Goal: Task Accomplishment & Management: Use online tool/utility

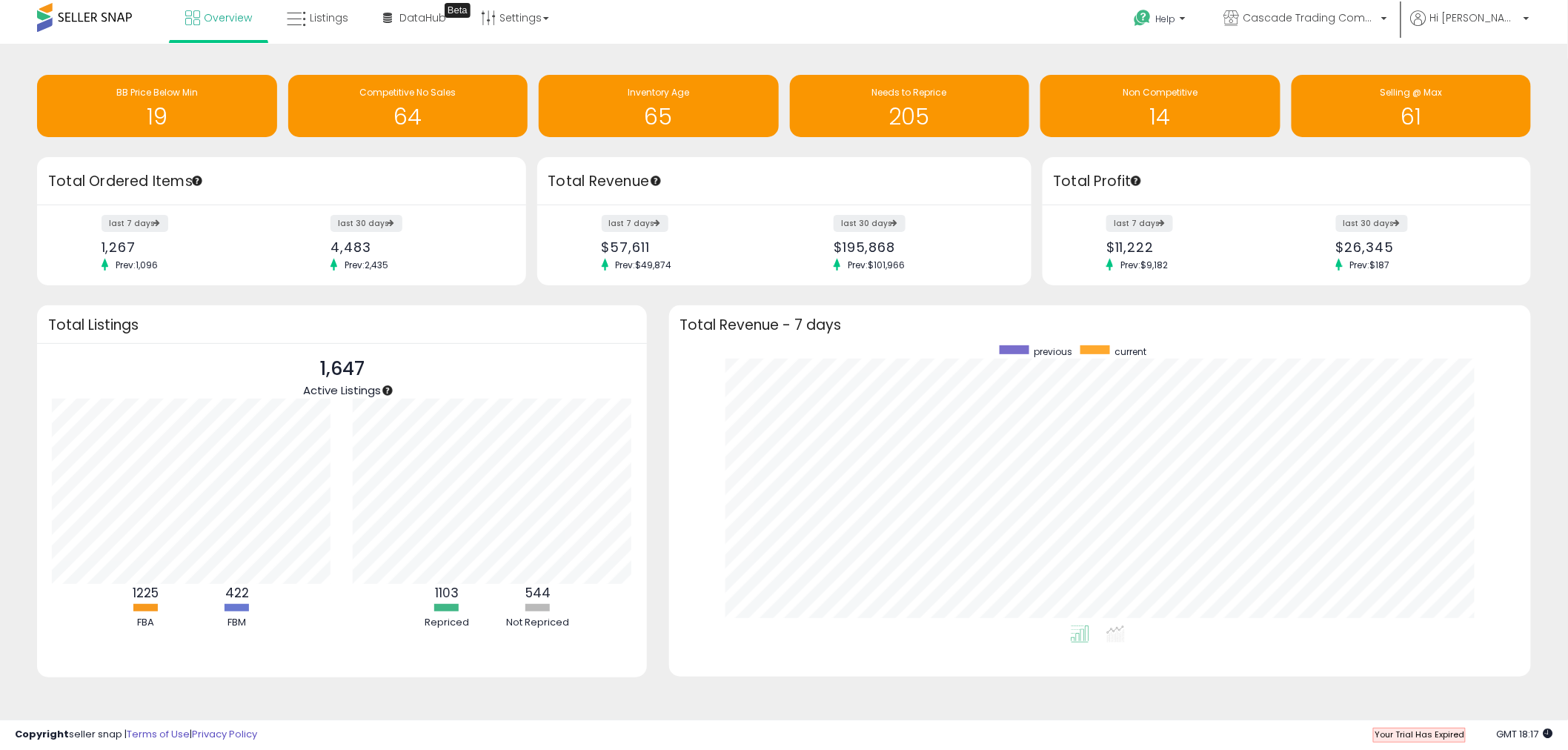
scroll to position [6, 0]
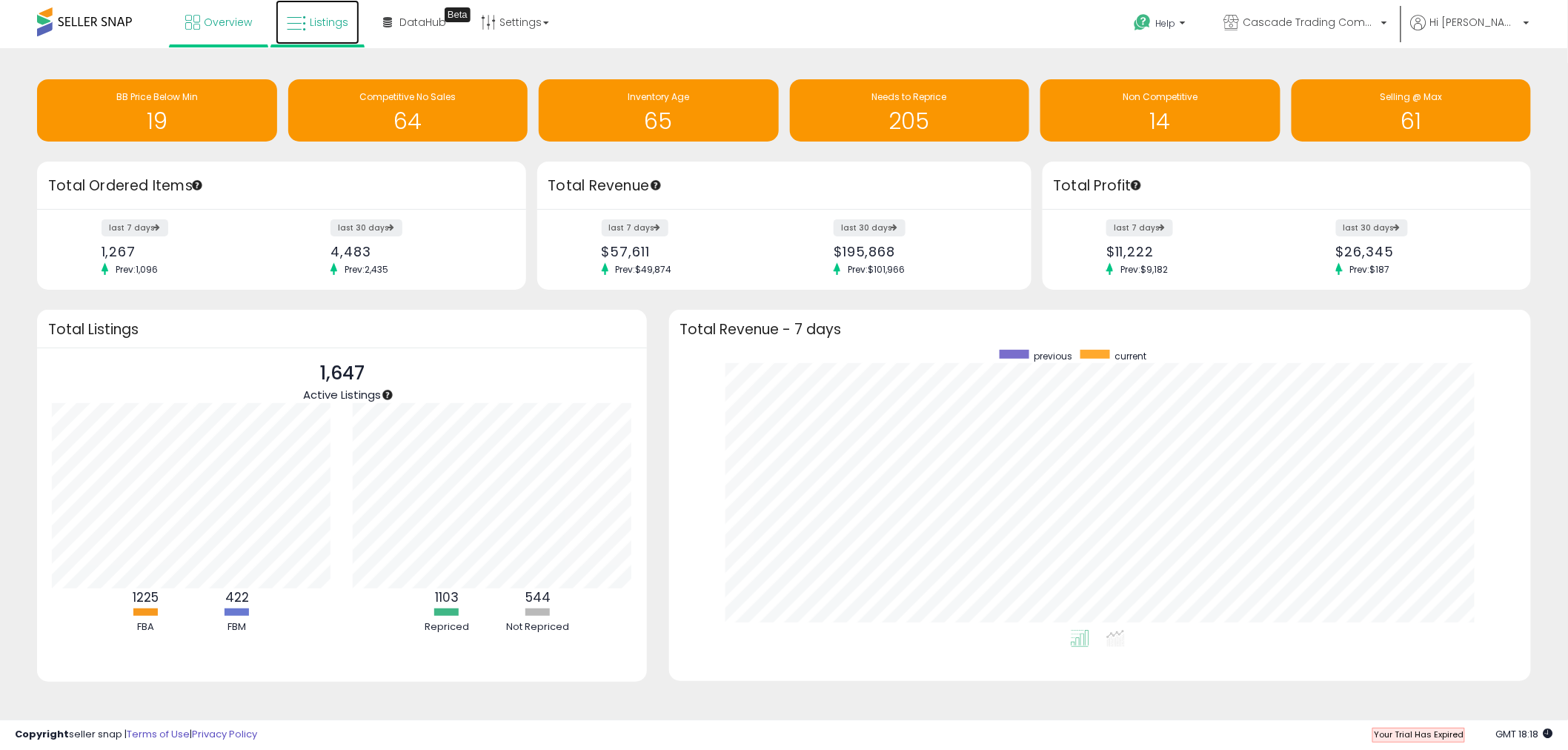
click at [336, 25] on span "Listings" at bounding box center [329, 21] width 38 height 14
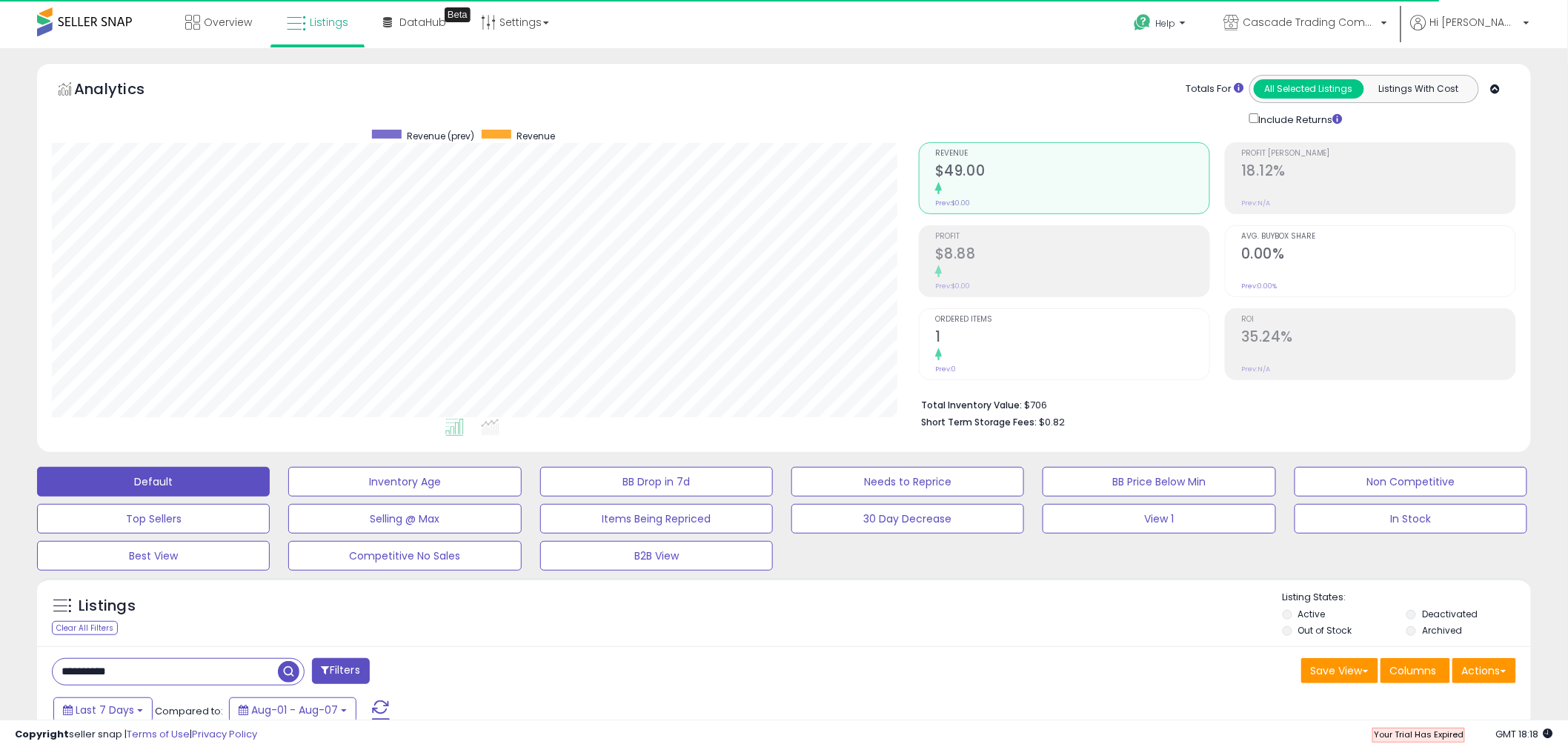
scroll to position [284, 0]
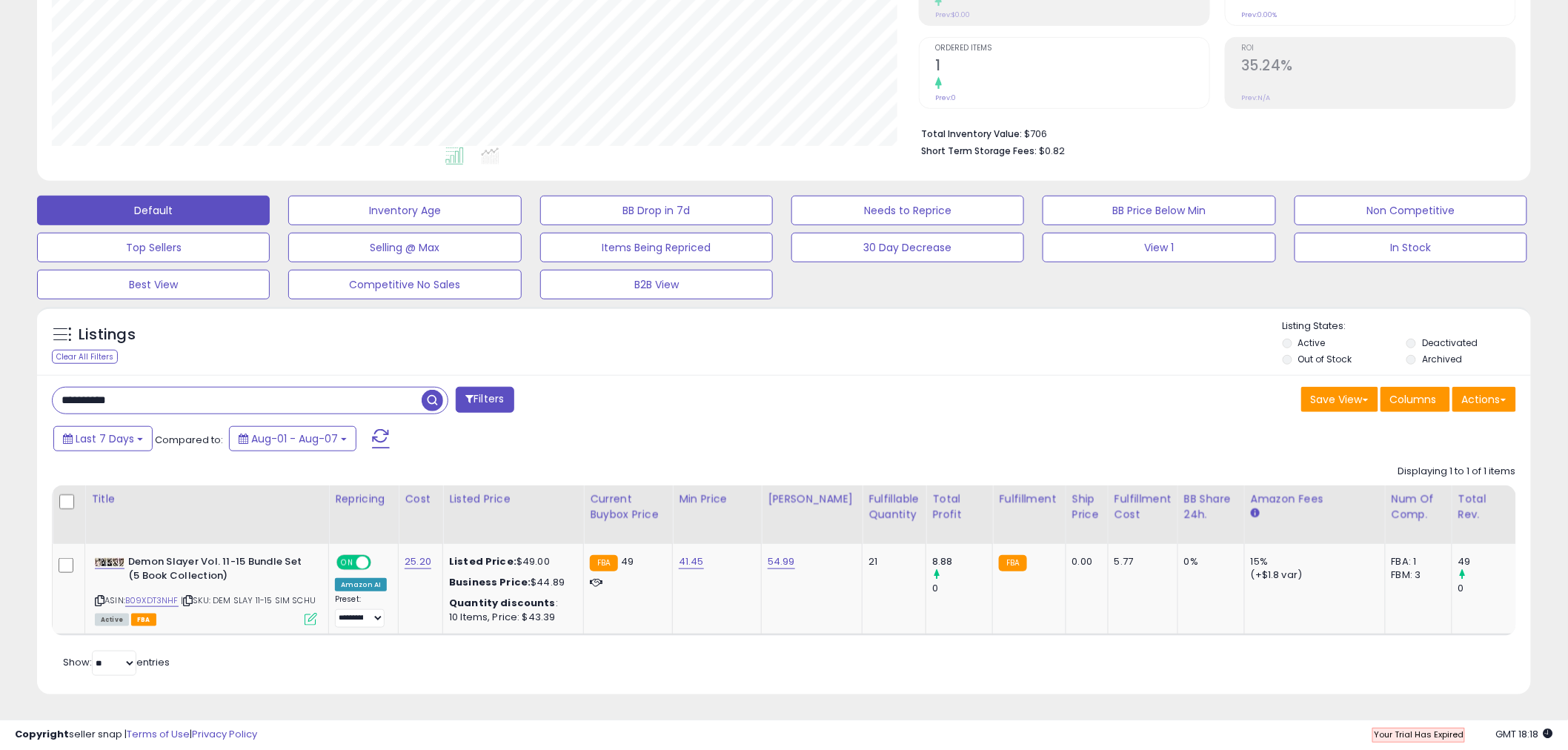
click at [239, 388] on input "**********" at bounding box center [237, 401] width 369 height 26
paste input "text"
type input "**********"
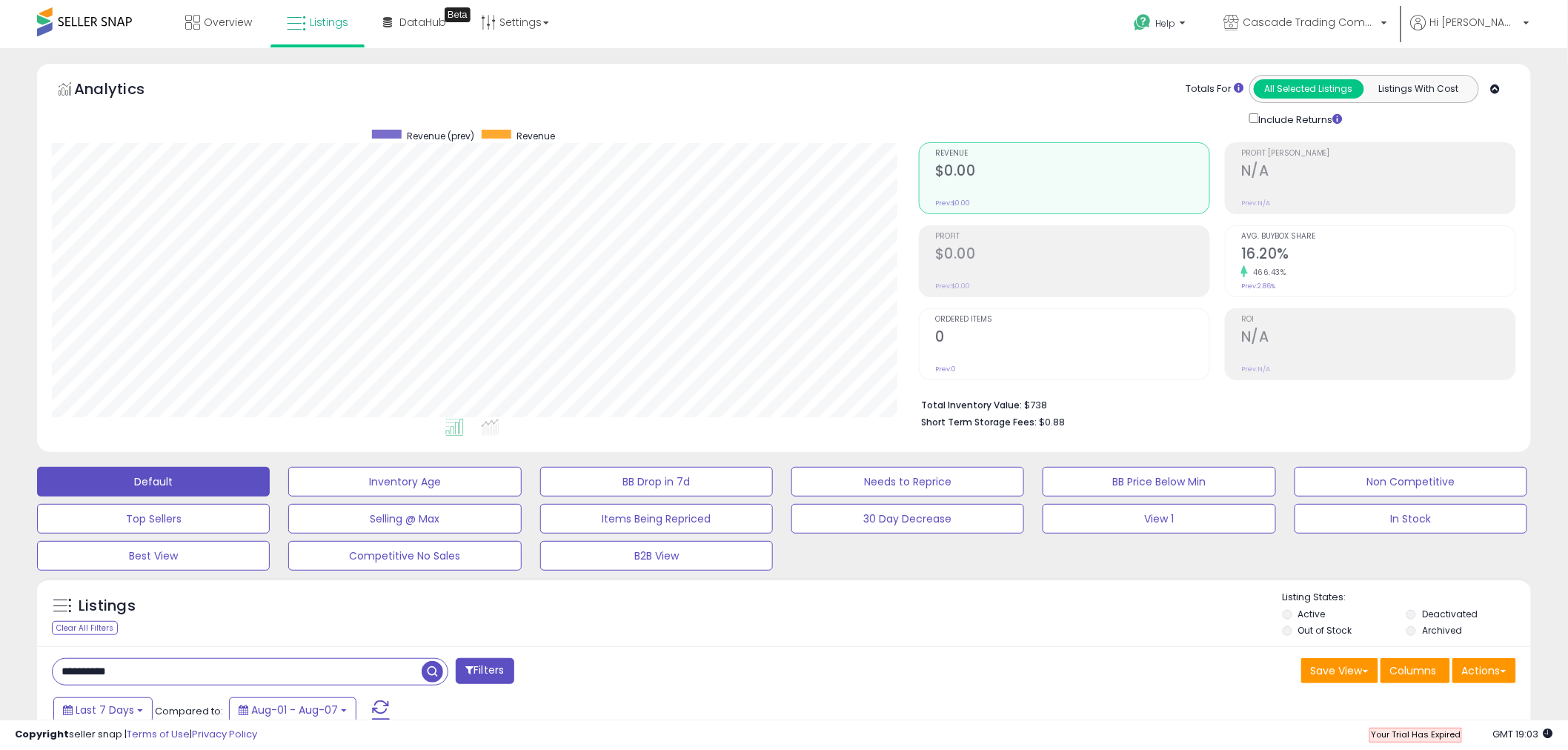
click at [115, 6] on div at bounding box center [85, 22] width 95 height 44
click at [114, 20] on span at bounding box center [85, 22] width 95 height 29
click at [100, 33] on span at bounding box center [85, 22] width 95 height 29
click at [102, 28] on span at bounding box center [85, 22] width 95 height 29
click at [104, 25] on span at bounding box center [85, 22] width 95 height 29
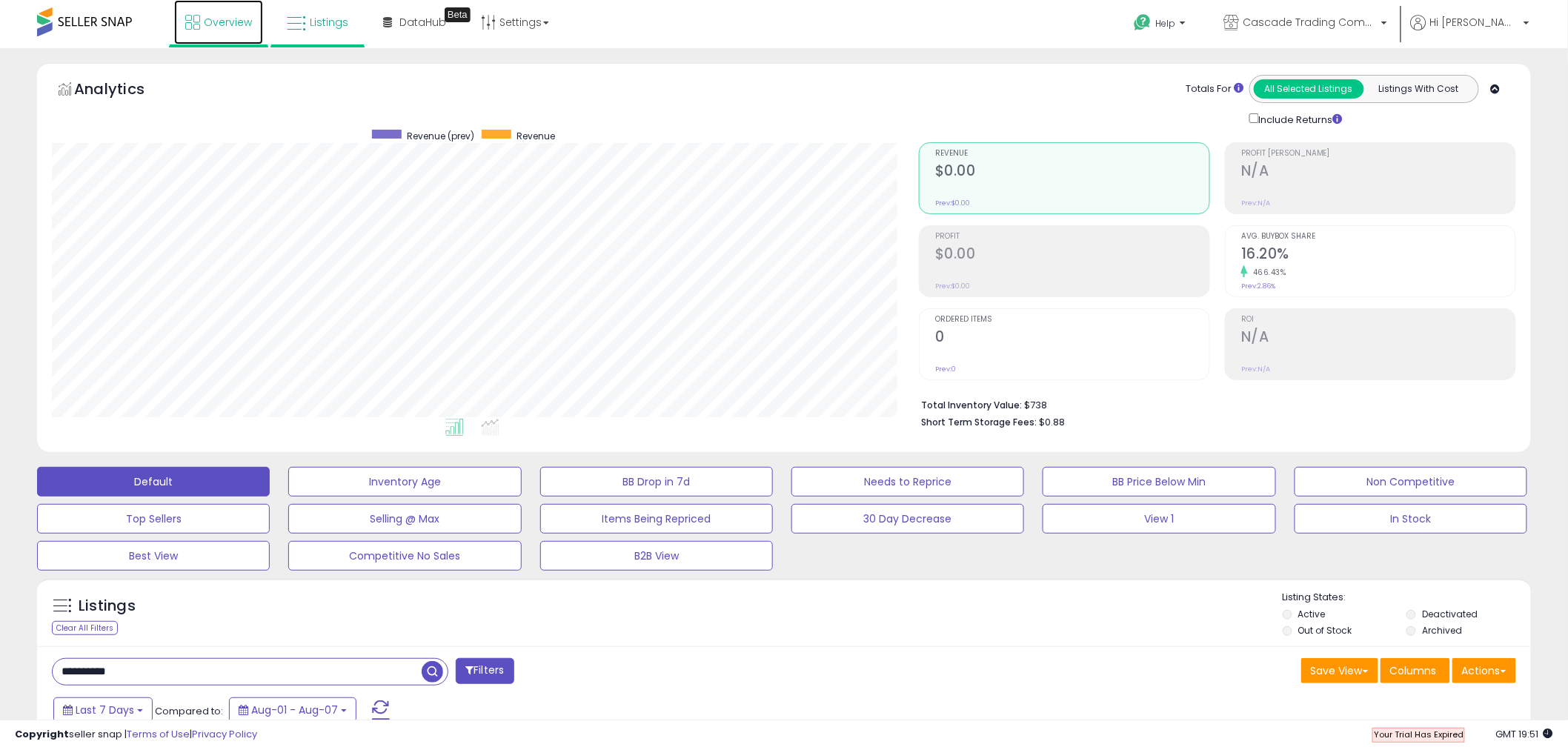
click at [215, 25] on span "Overview" at bounding box center [228, 21] width 48 height 14
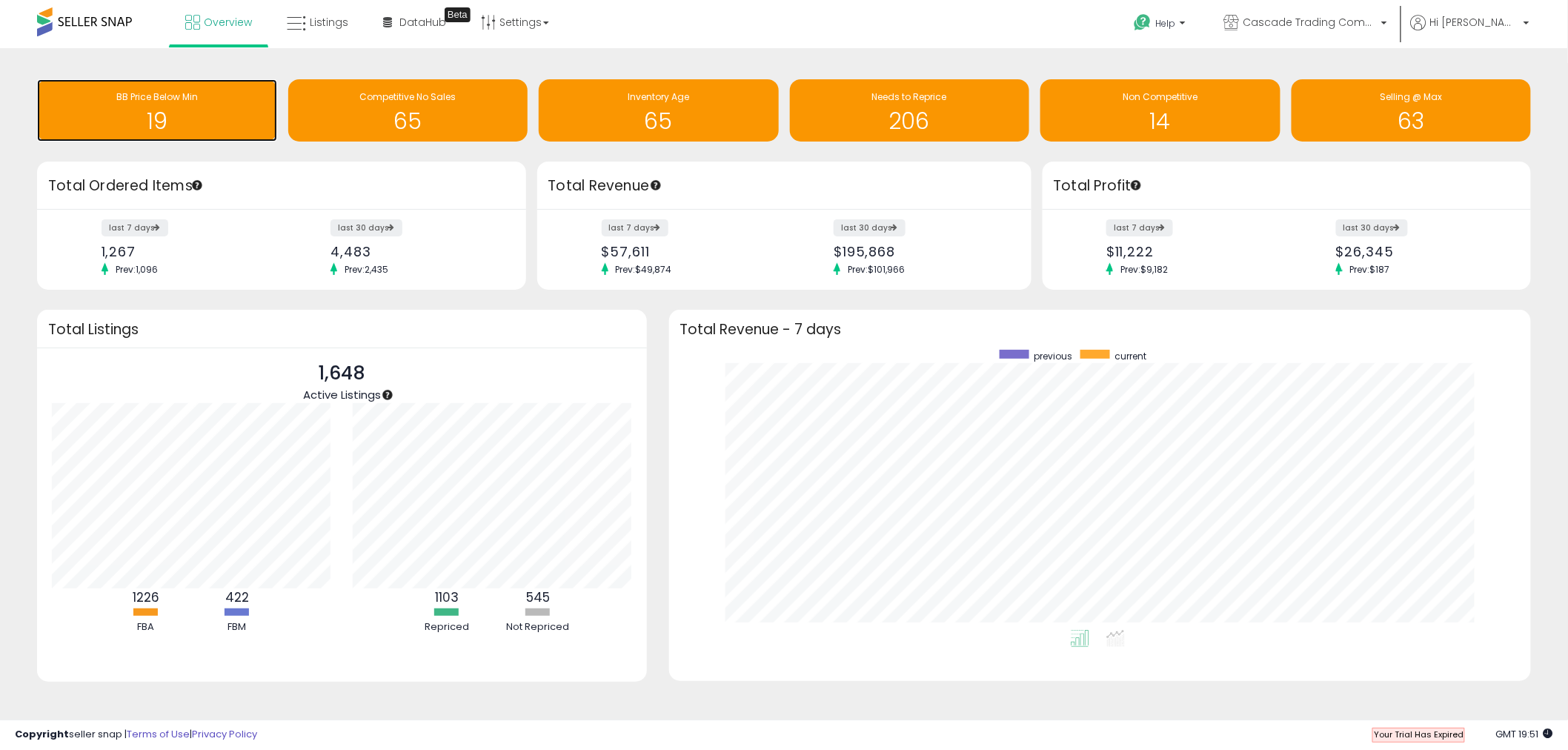
click at [216, 130] on h1 "19" at bounding box center [156, 121] width 225 height 25
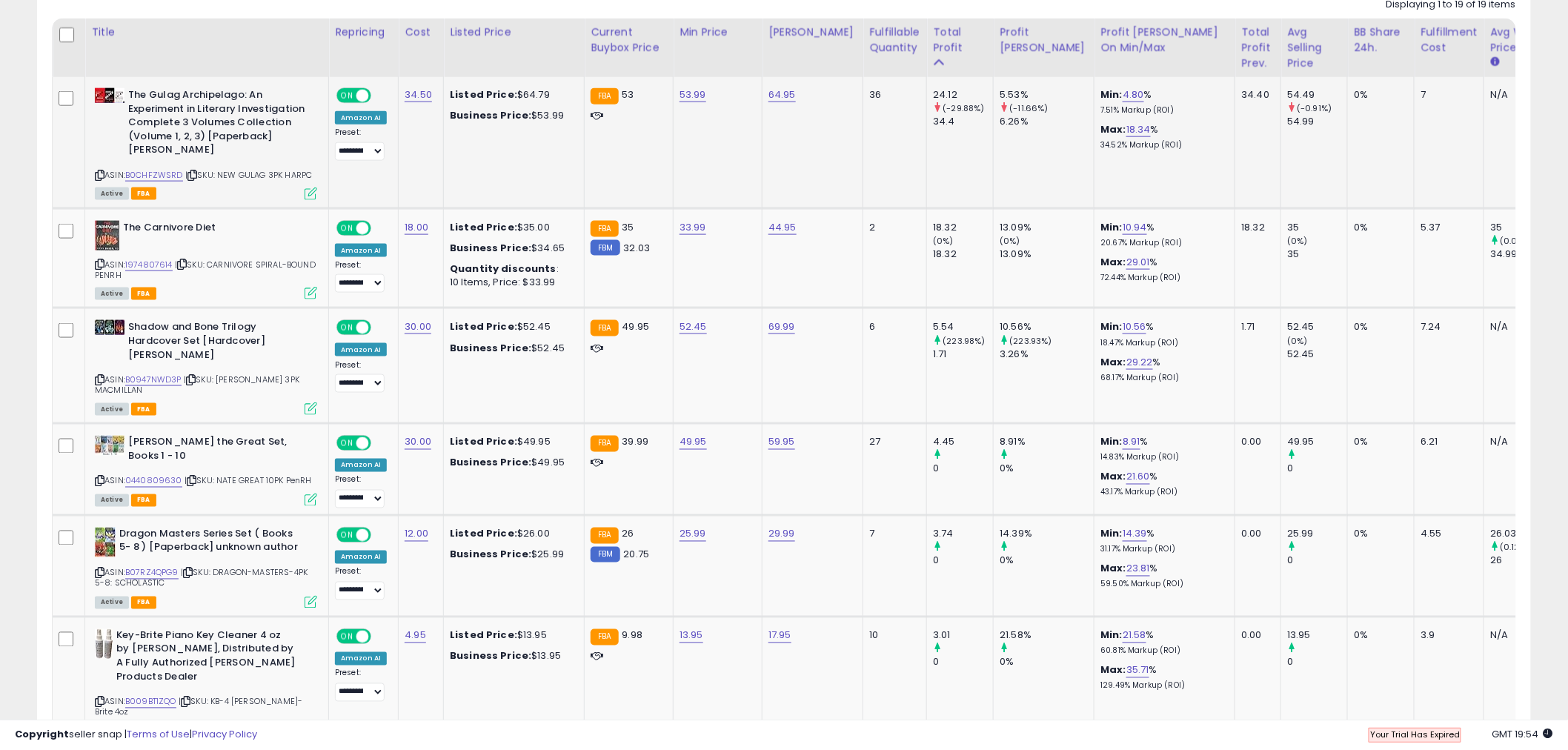
scroll to position [742, 0]
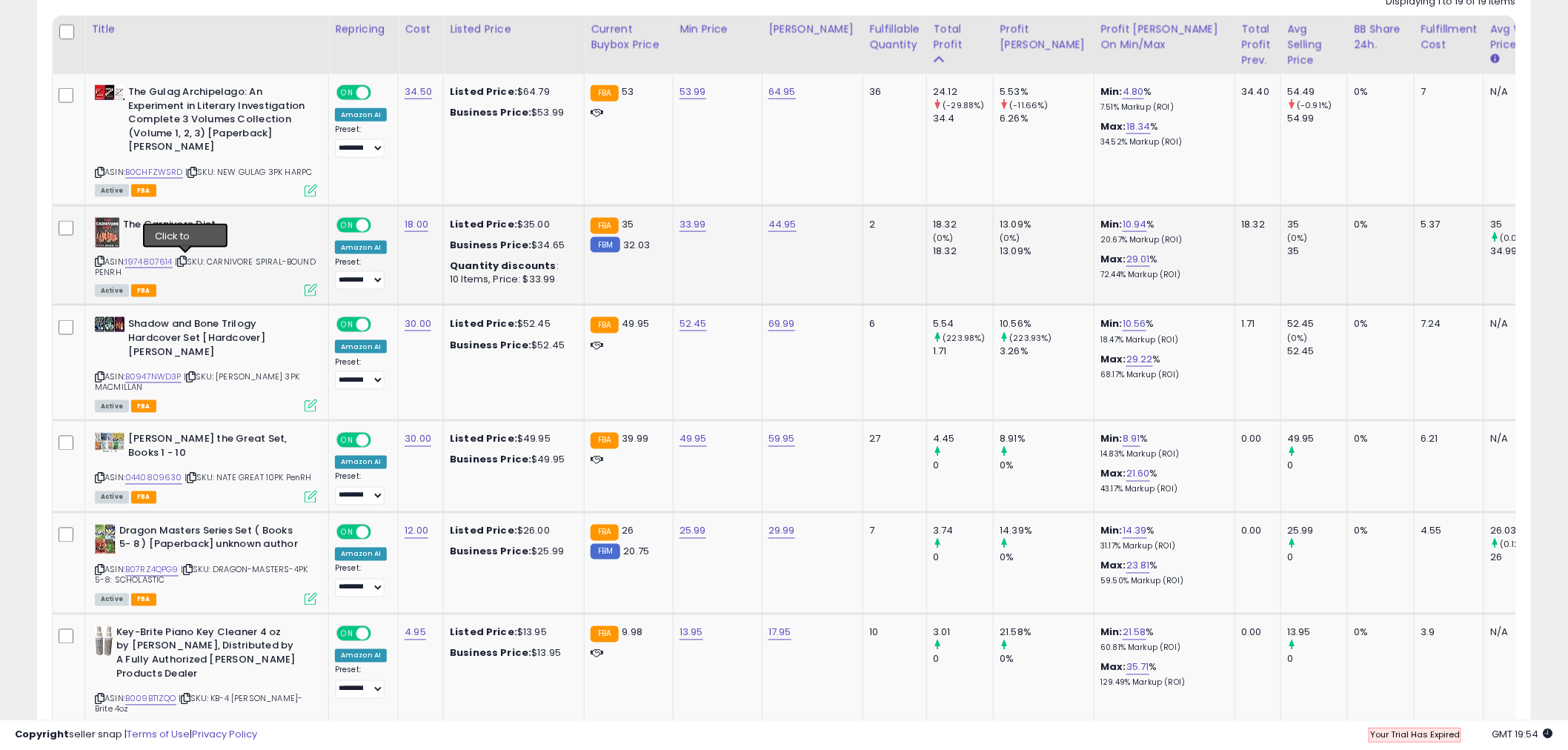
click at [186, 265] on icon at bounding box center [182, 262] width 9 height 8
click at [172, 379] on link "B0947NWD3P" at bounding box center [154, 376] width 56 height 13
